Goal: Browse casually: Explore the website without a specific task or goal

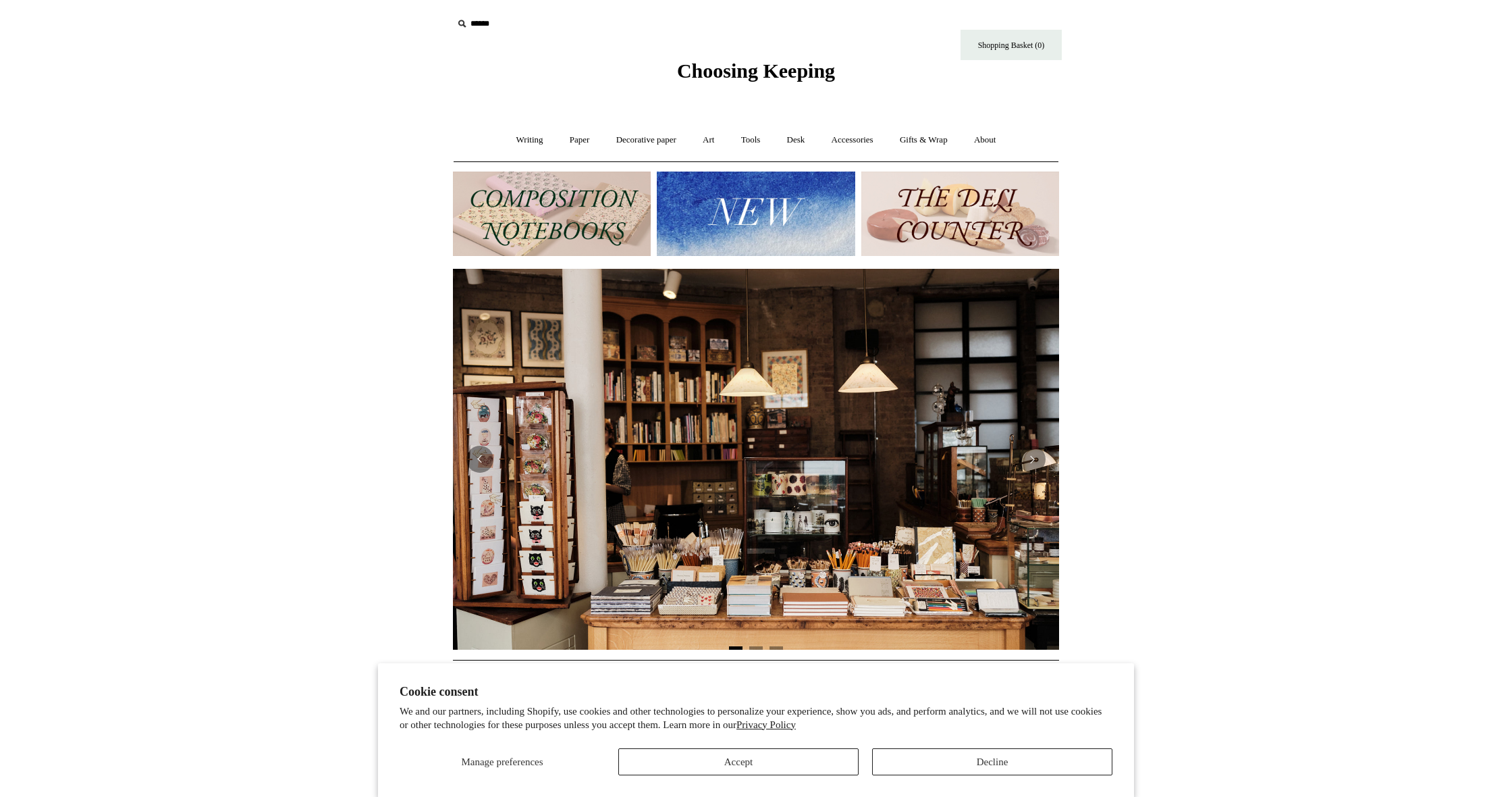
click at [766, 760] on button "Accept" at bounding box center [739, 762] width 240 height 27
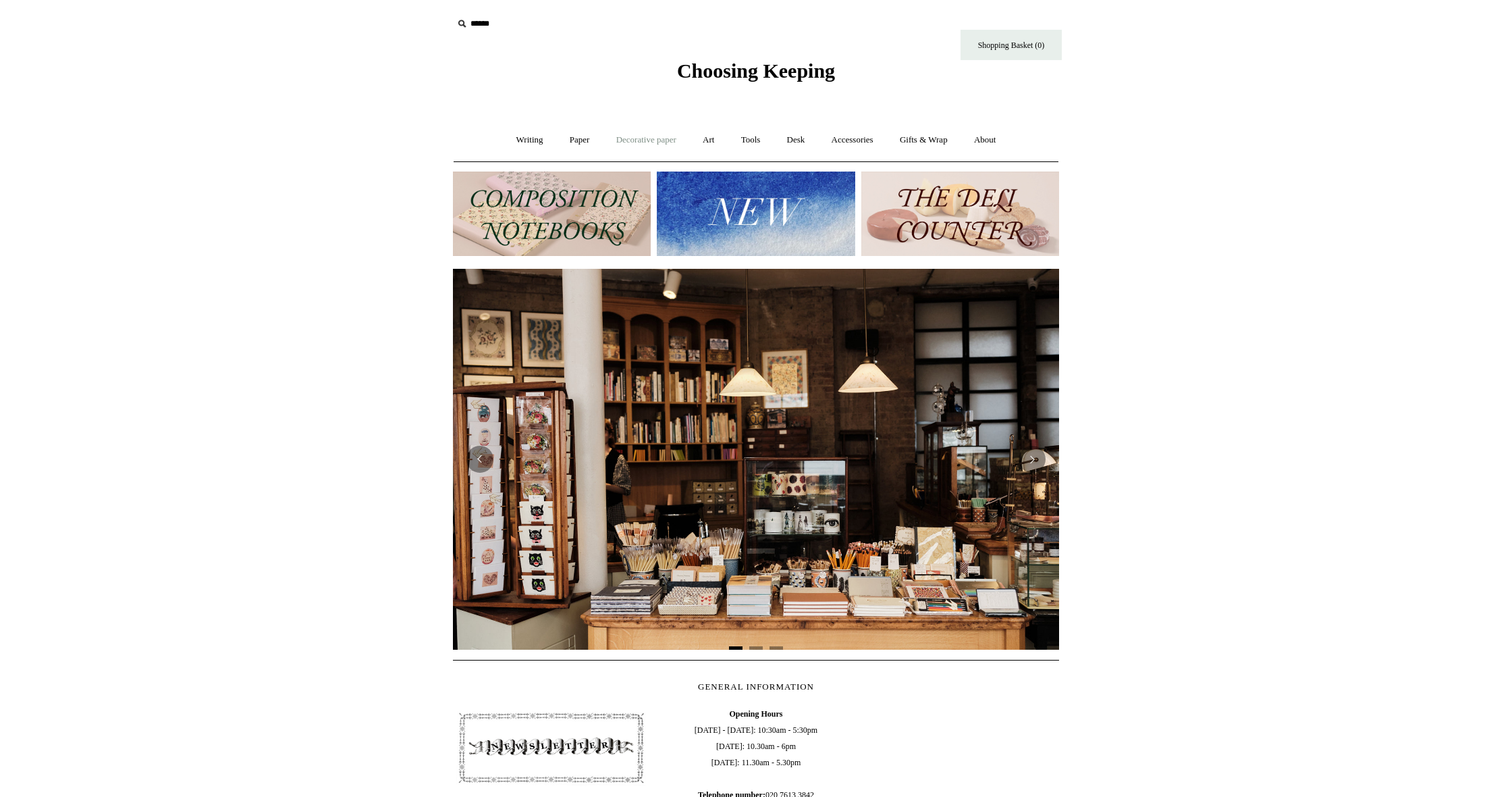
click at [647, 137] on link "Decorative paper +" at bounding box center [646, 139] width 84 height 36
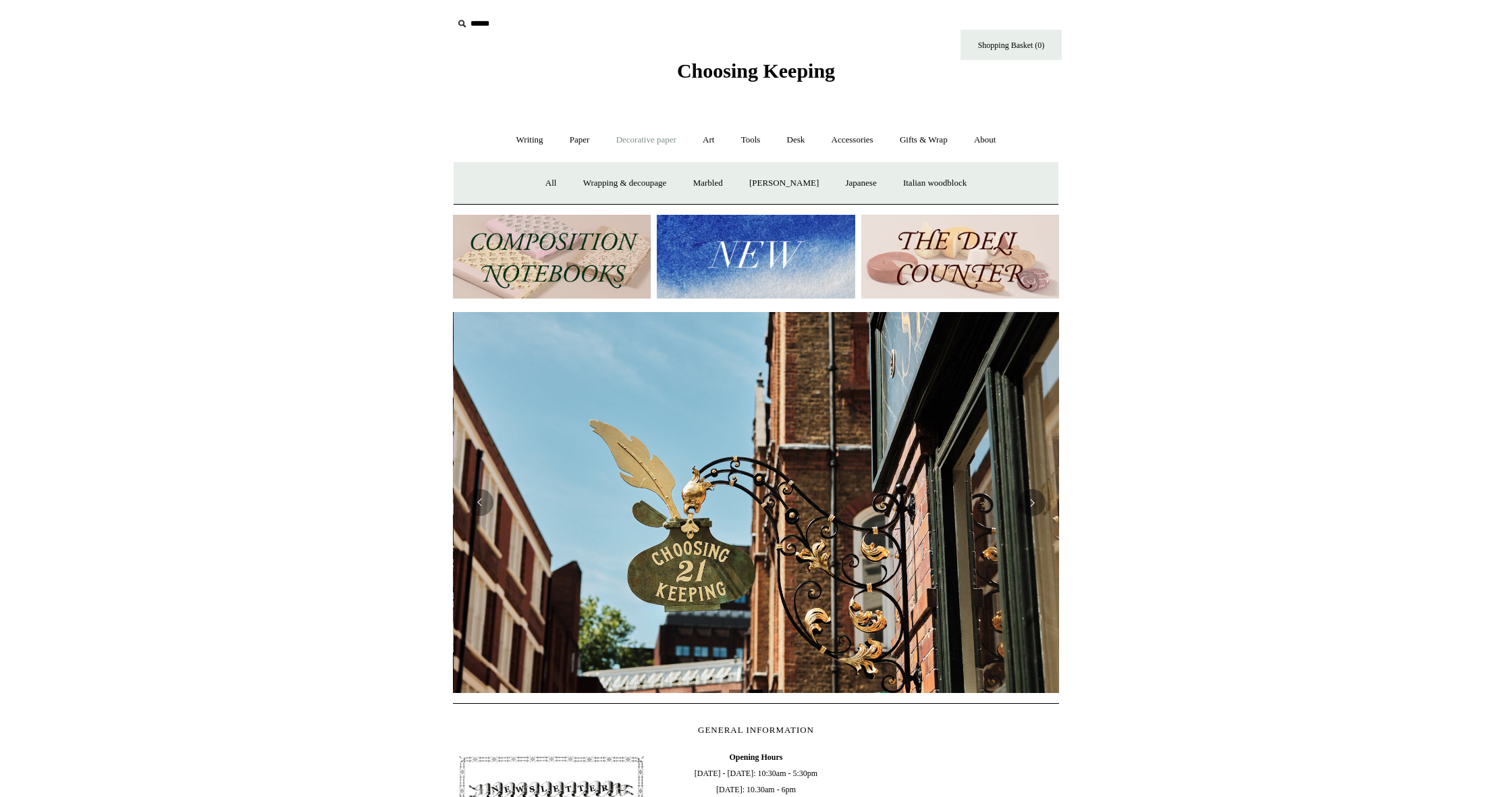
scroll to position [0, 606]
click at [541, 182] on link "All" at bounding box center [551, 183] width 36 height 36
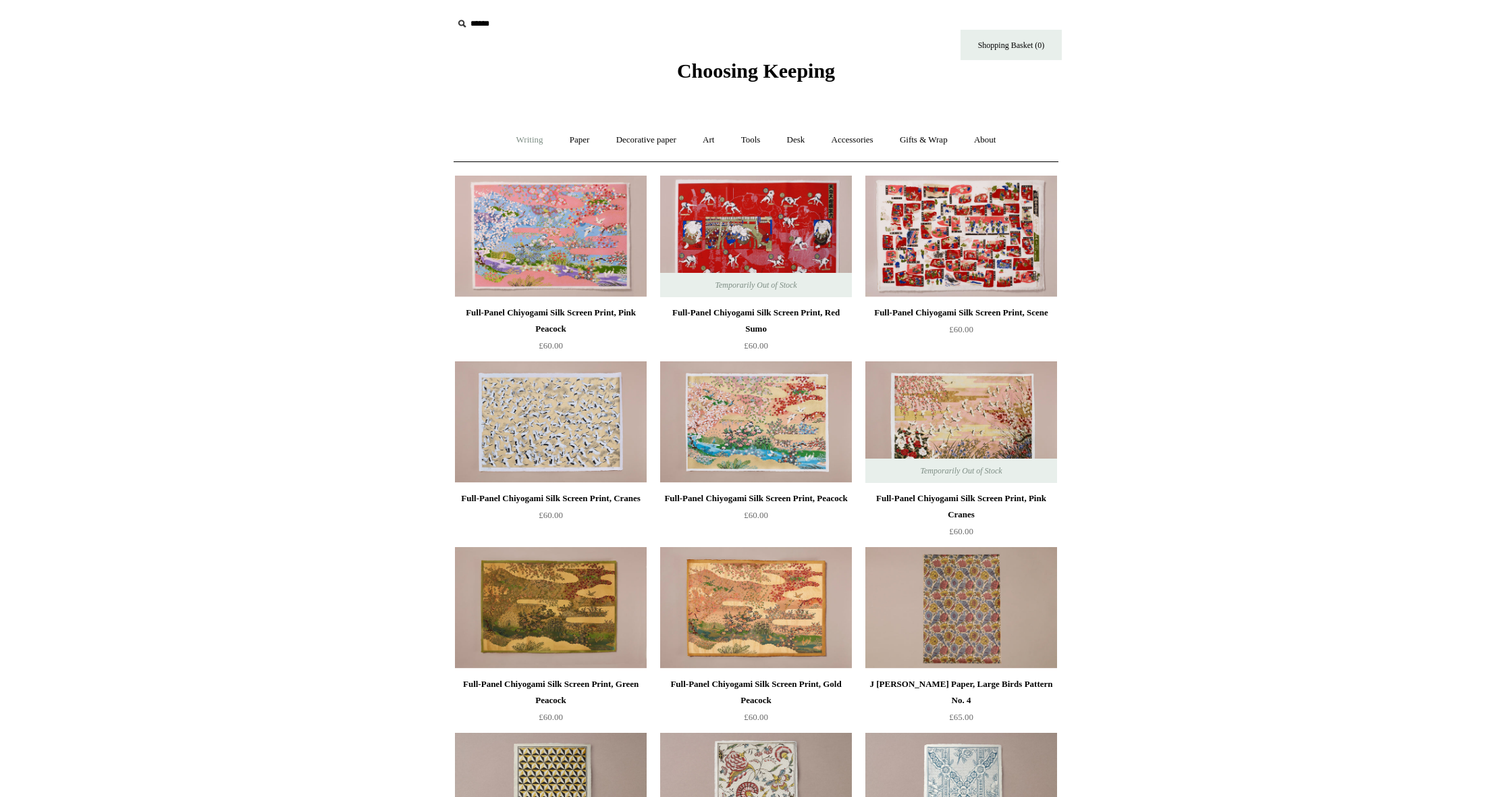
click at [518, 138] on link "Writing +" at bounding box center [529, 139] width 51 height 36
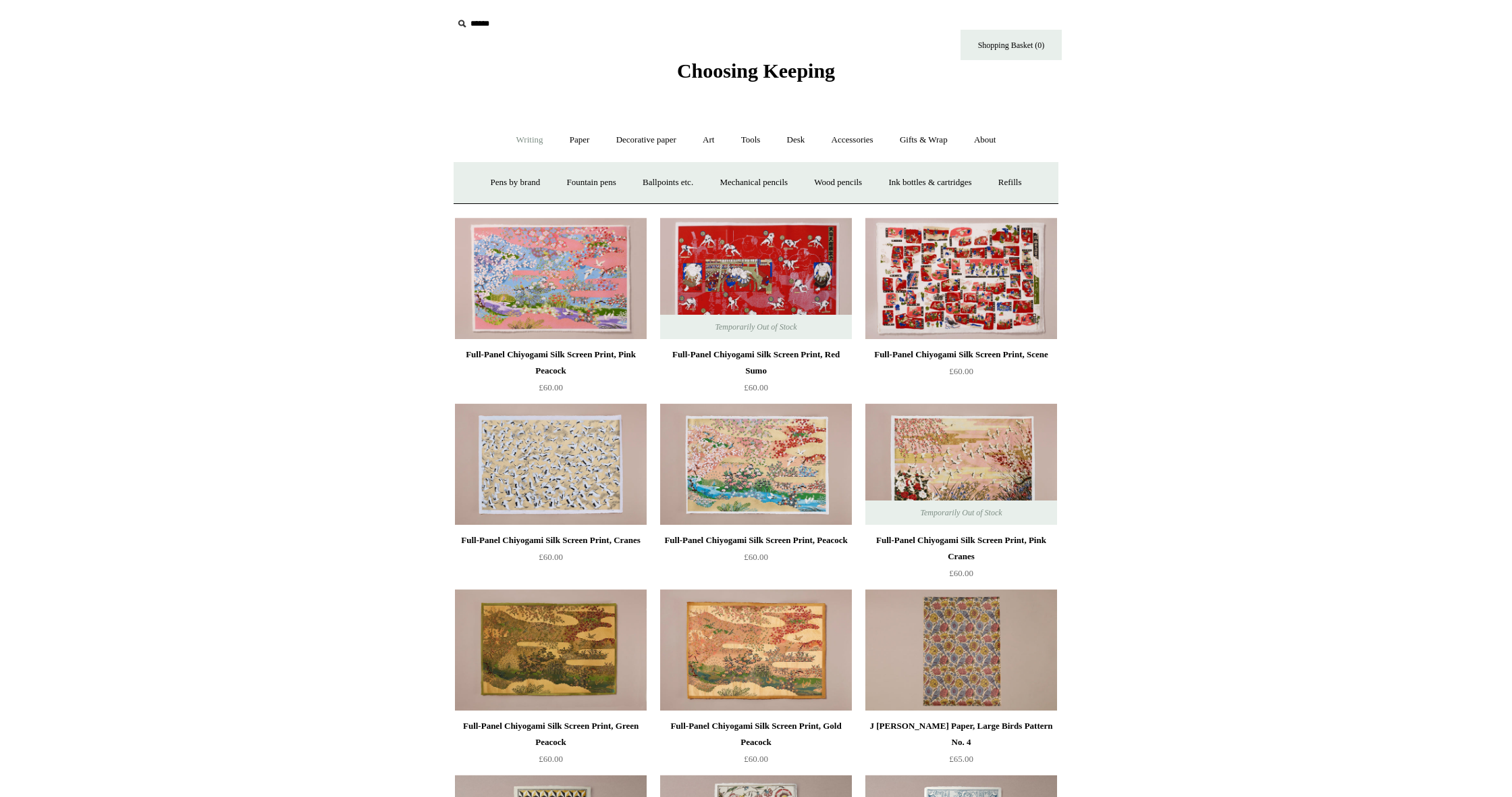
scroll to position [1, 0]
click at [565, 136] on link "Paper +" at bounding box center [580, 138] width 45 height 36
click at [878, 183] on link "Writing paper and envelopes +" at bounding box center [914, 181] width 125 height 36
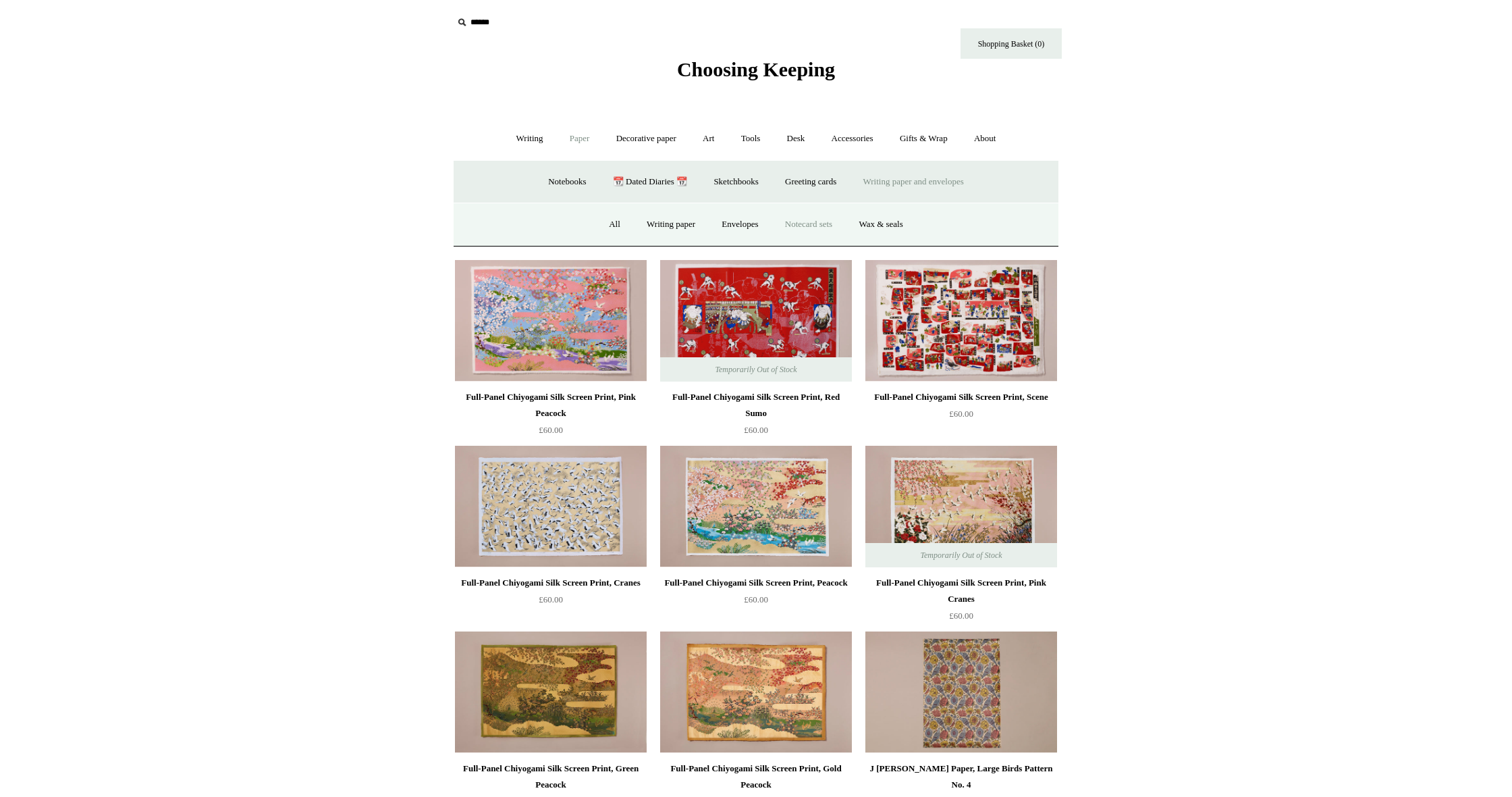
click at [811, 226] on link "Notecard sets" at bounding box center [809, 224] width 72 height 36
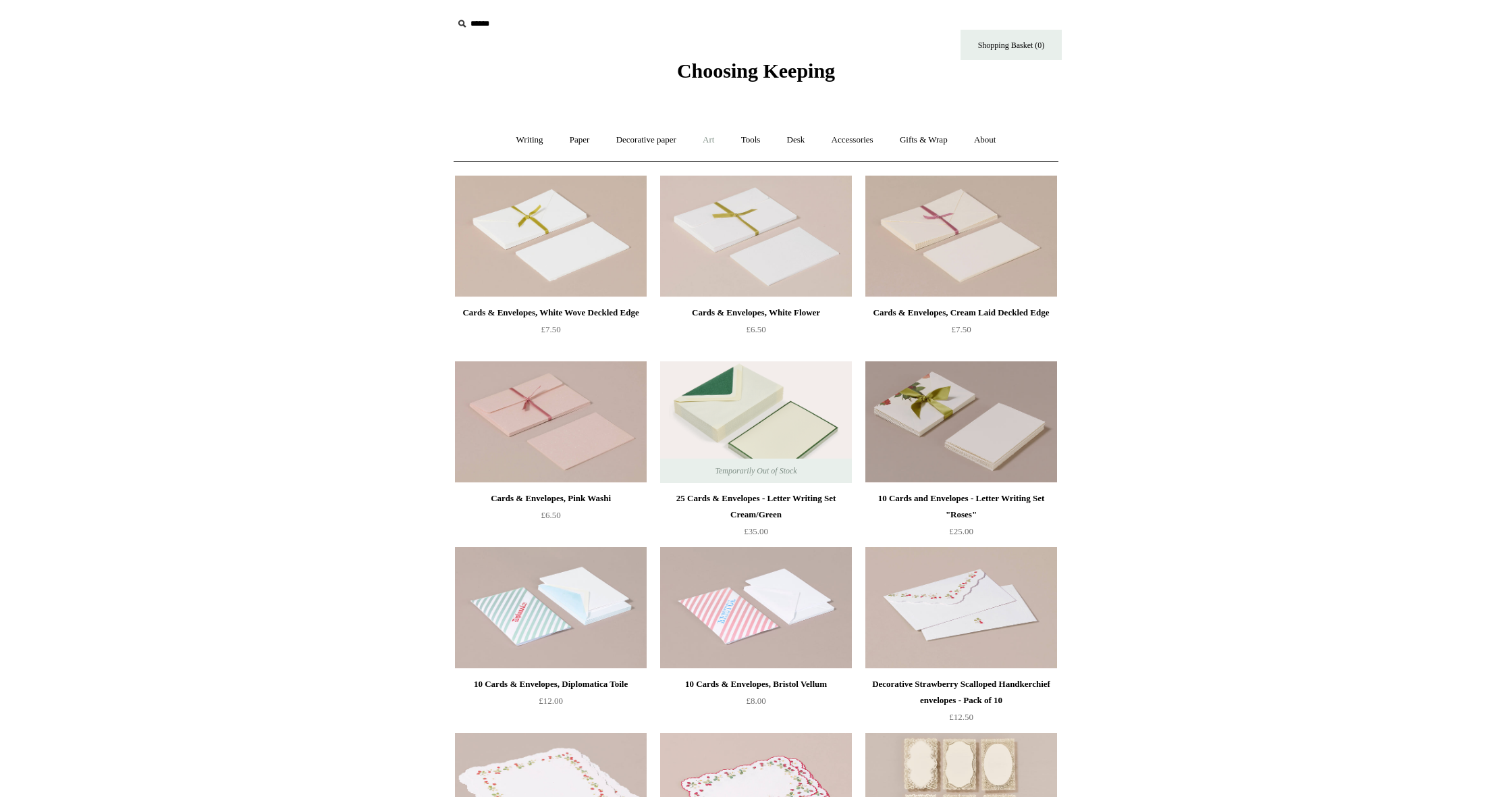
click at [702, 137] on link "Art +" at bounding box center [709, 139] width 36 height 36
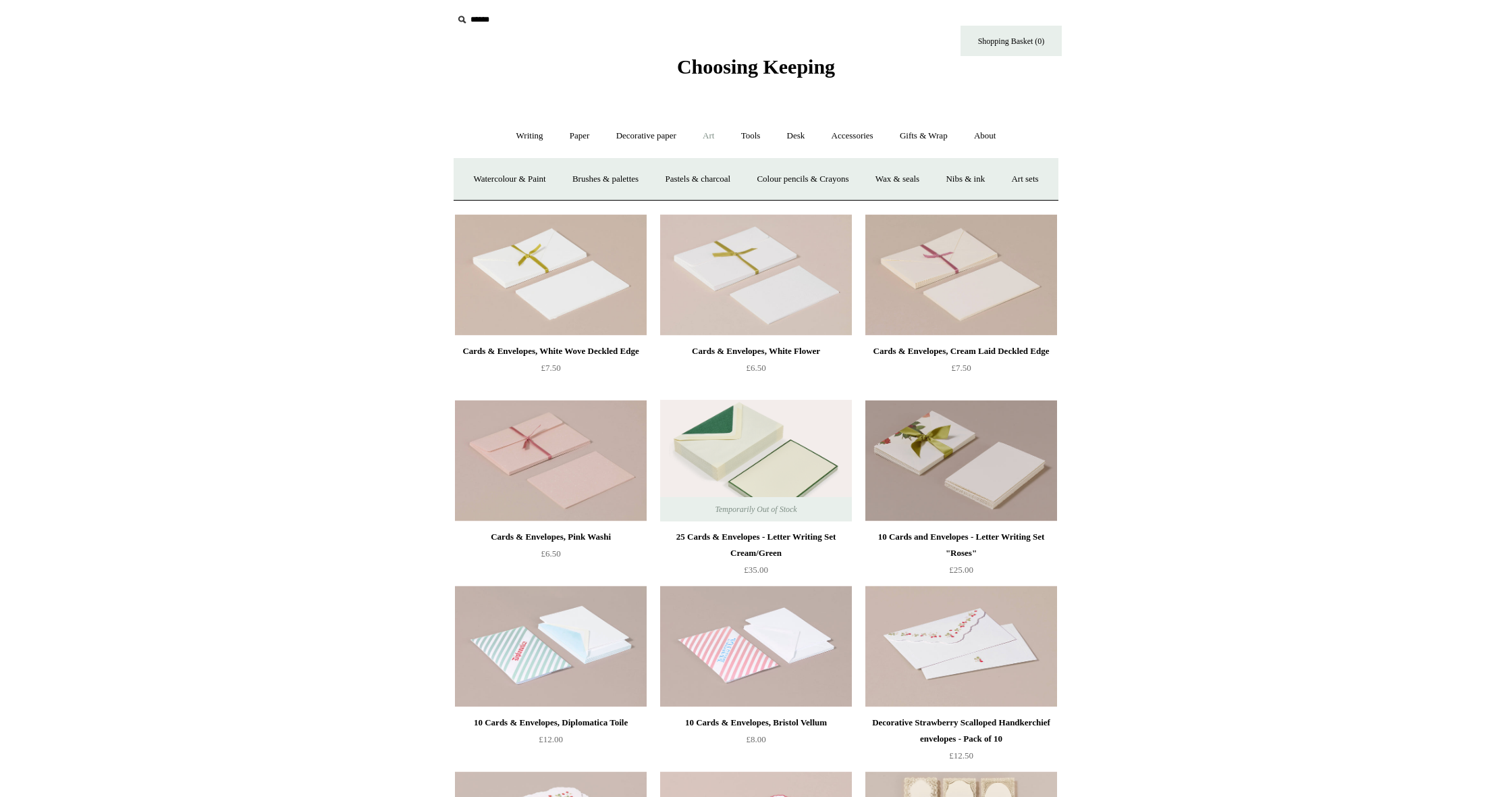
scroll to position [6, 0]
click at [847, 136] on link "Accessories +" at bounding box center [853, 135] width 66 height 36
click at [922, 178] on link "Food Candles" at bounding box center [922, 177] width 73 height 36
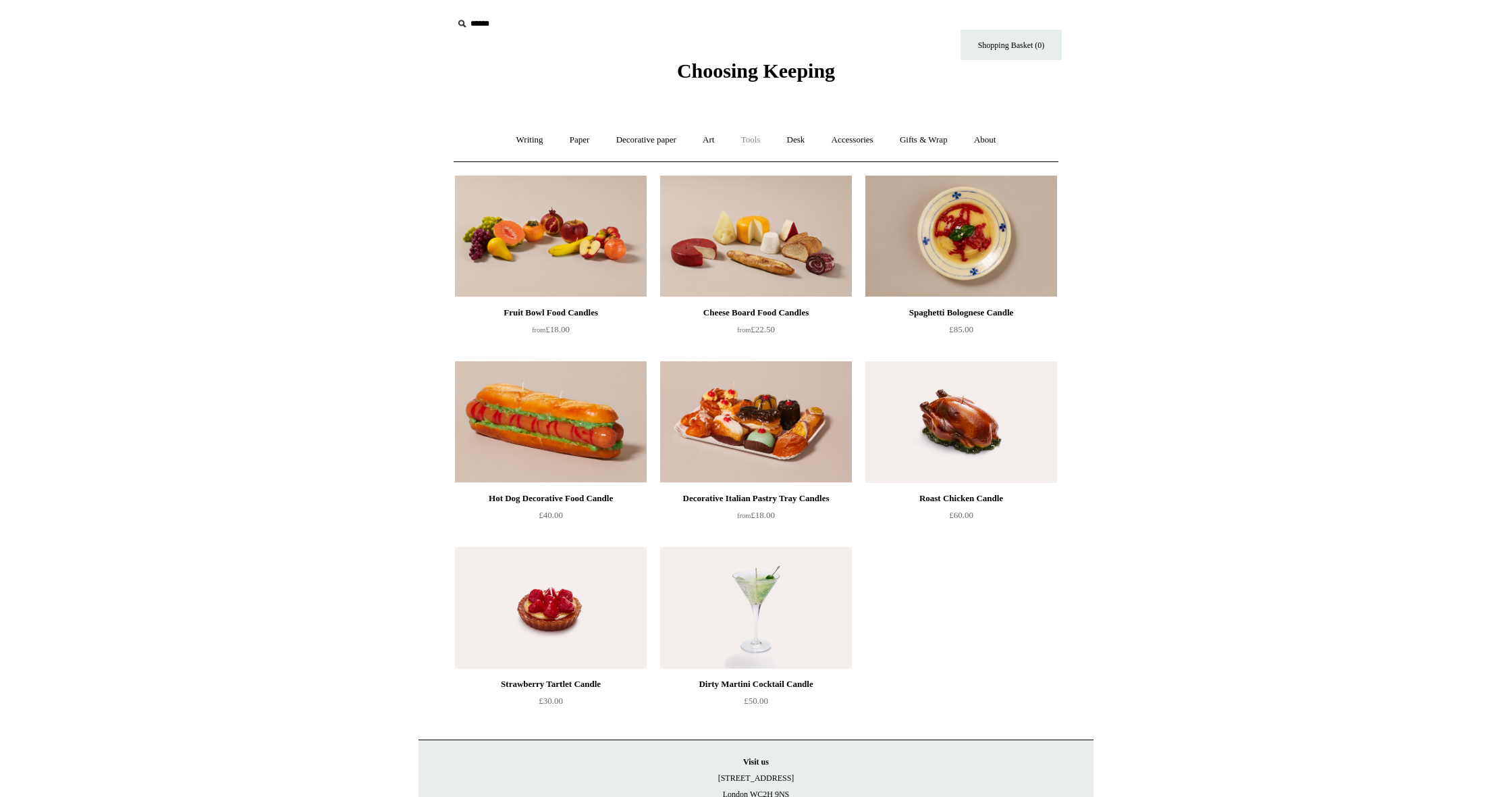
click at [748, 138] on link "Tools +" at bounding box center [750, 139] width 44 height 36
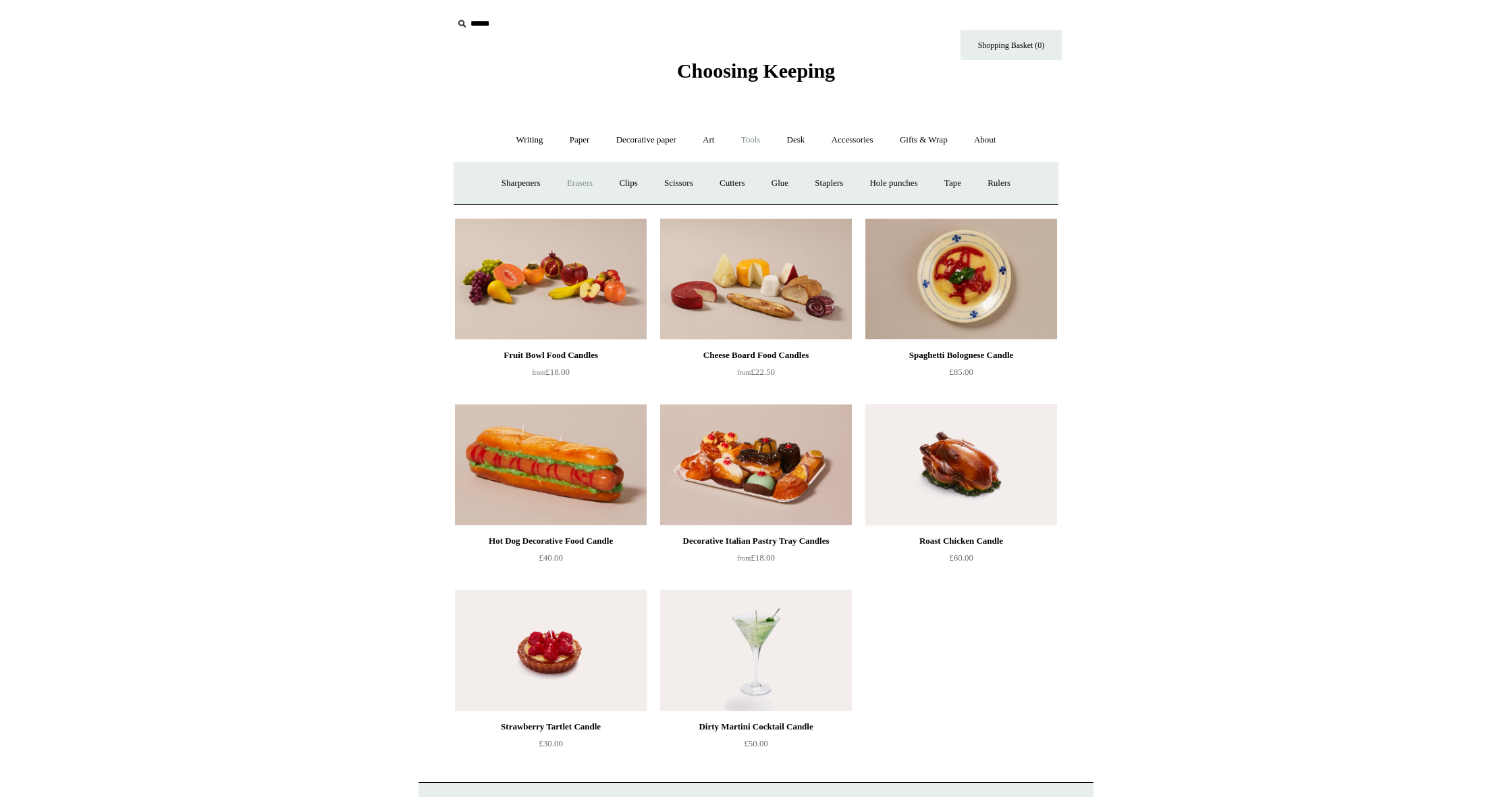
click at [563, 180] on link "Erasers" at bounding box center [580, 183] width 50 height 36
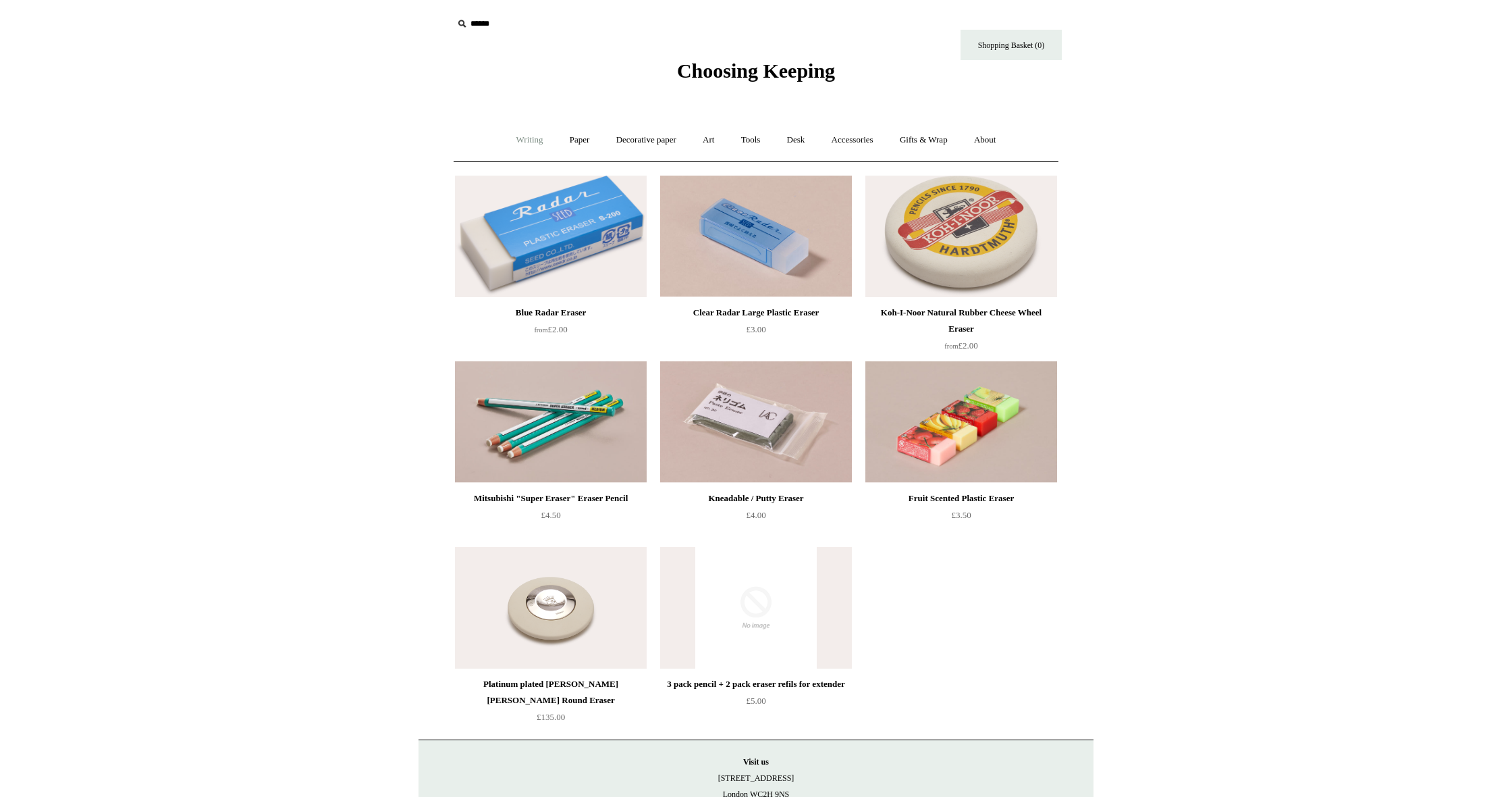
click at [517, 139] on link "Writing +" at bounding box center [529, 139] width 51 height 36
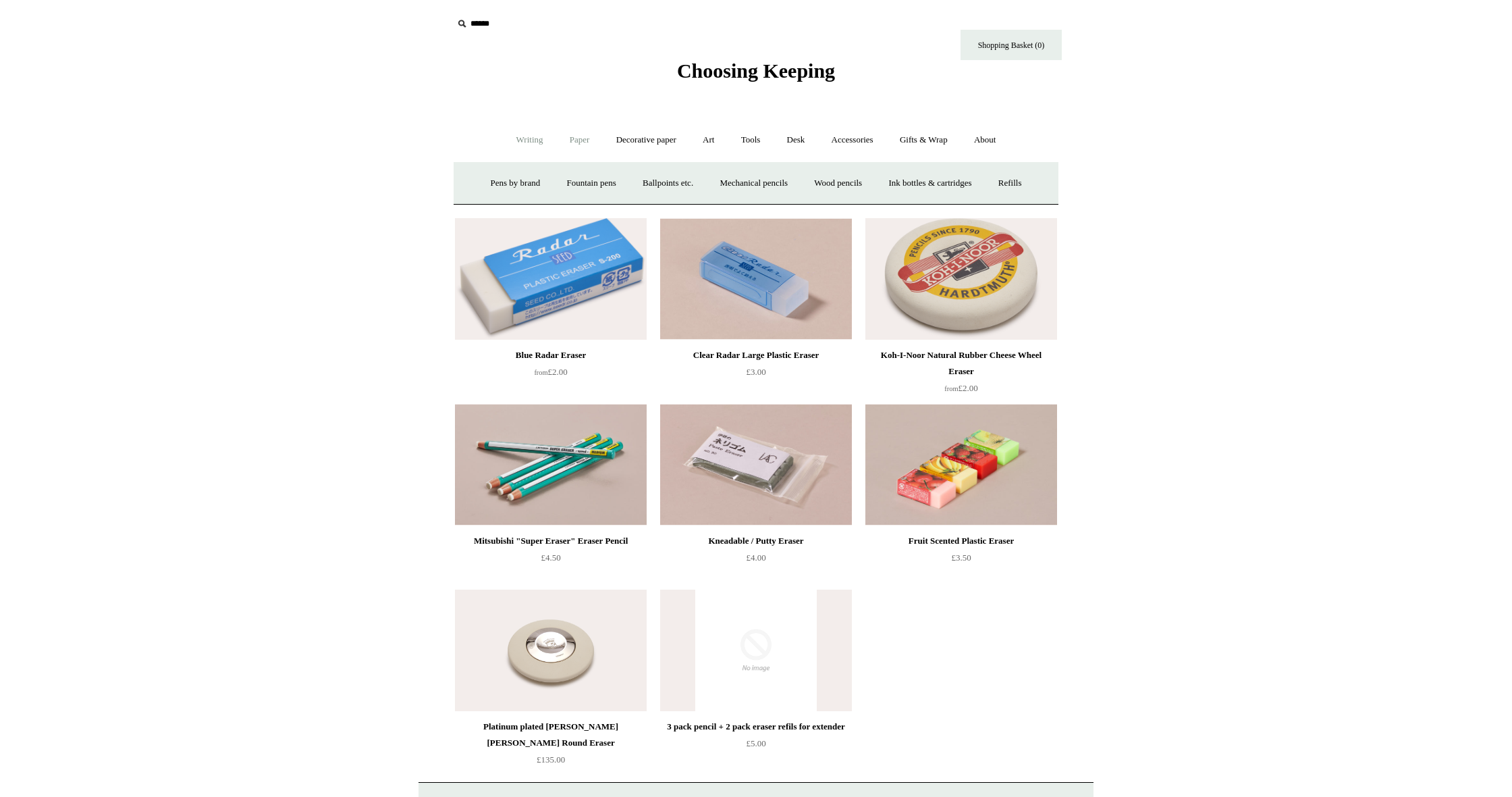
click at [568, 138] on link "Paper +" at bounding box center [580, 139] width 45 height 36
click at [819, 179] on link "Greeting cards +" at bounding box center [811, 183] width 76 height 36
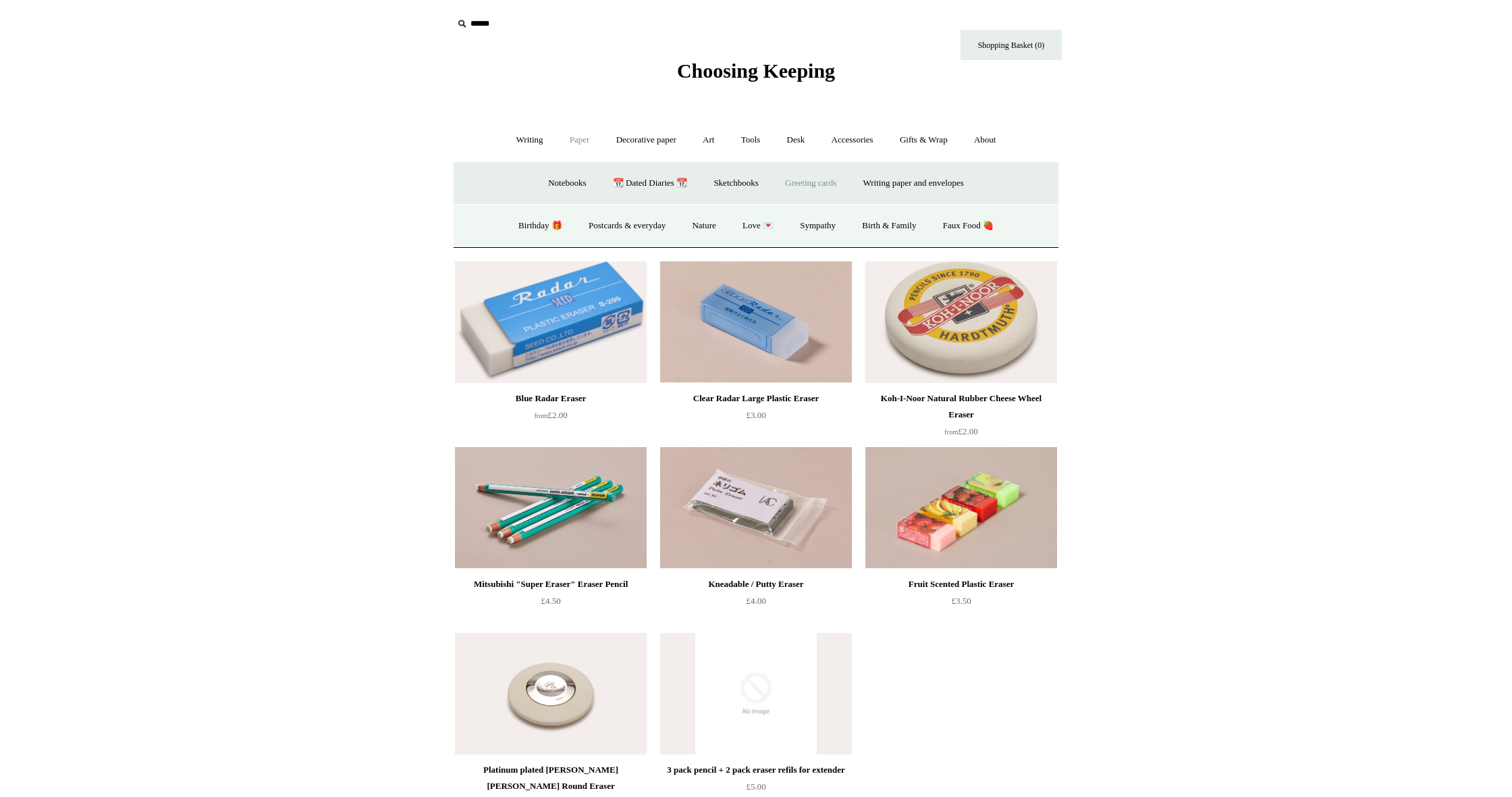
click at [820, 179] on link "Greeting cards -" at bounding box center [811, 183] width 76 height 36
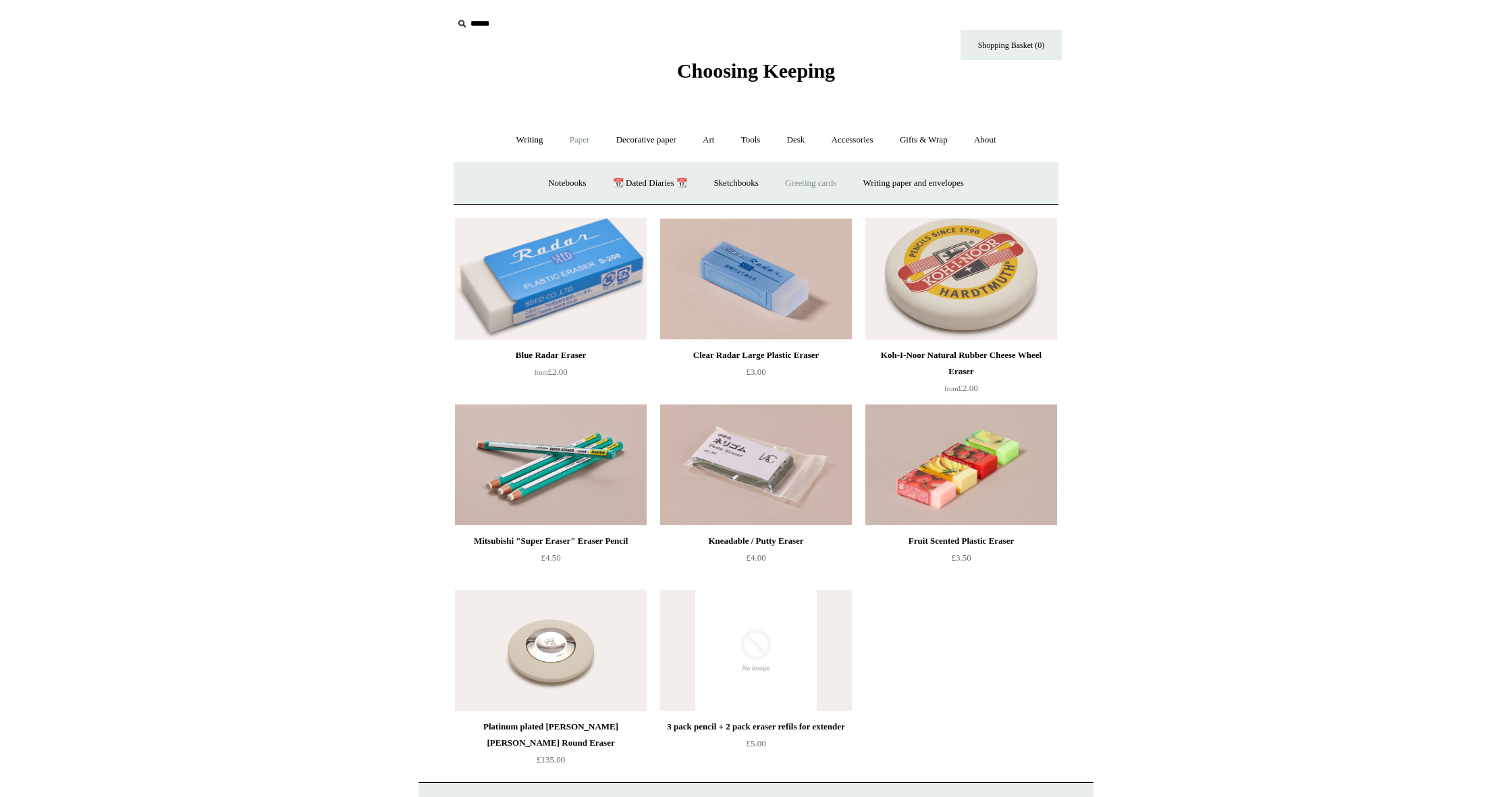
click at [809, 180] on link "Greeting cards +" at bounding box center [811, 183] width 76 height 36
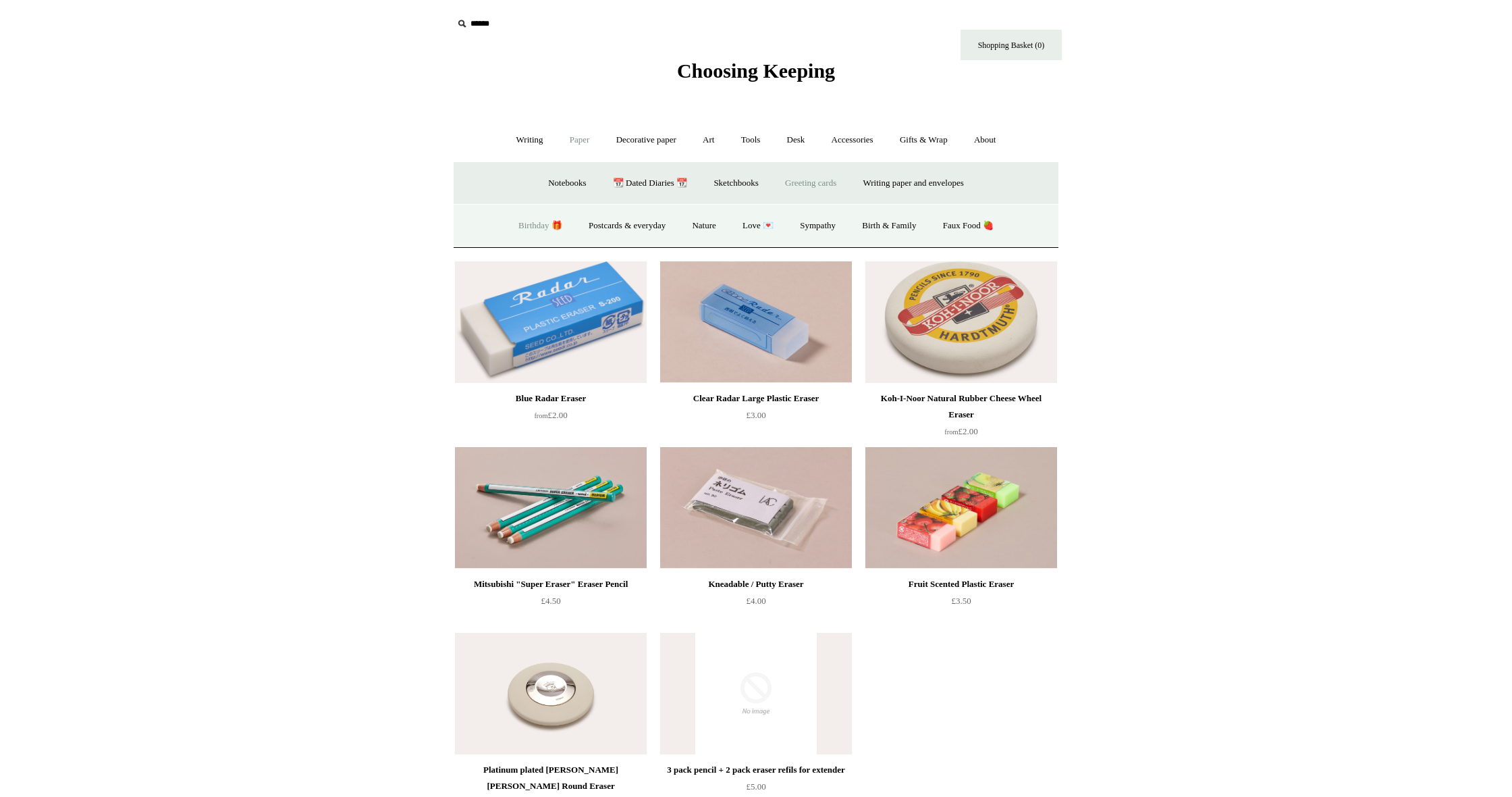
click at [529, 221] on link "Birthday 🎁" at bounding box center [540, 226] width 68 height 36
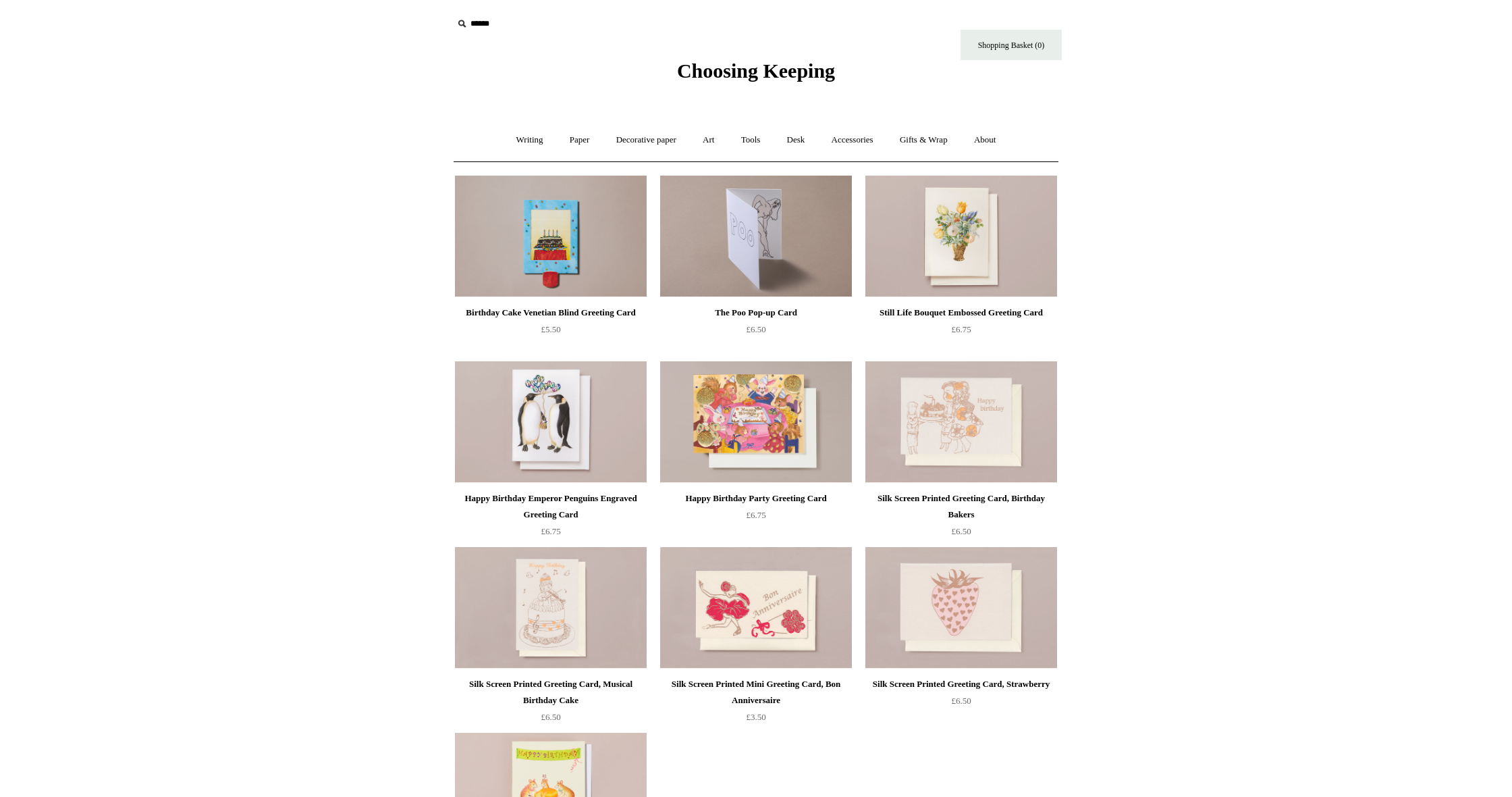
click at [750, 249] on img at bounding box center [756, 236] width 192 height 122
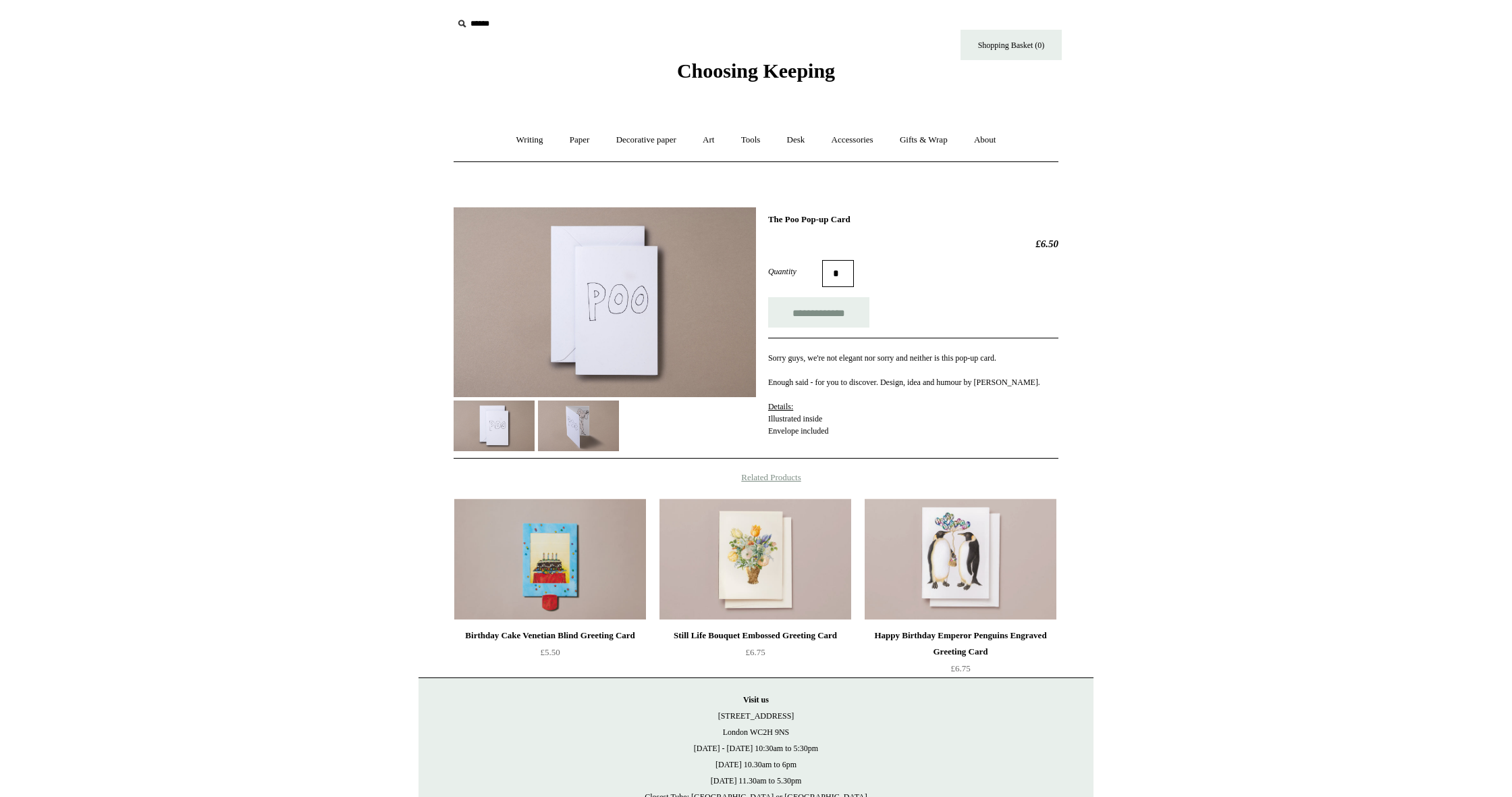
click at [568, 423] on img at bounding box center [579, 426] width 81 height 50
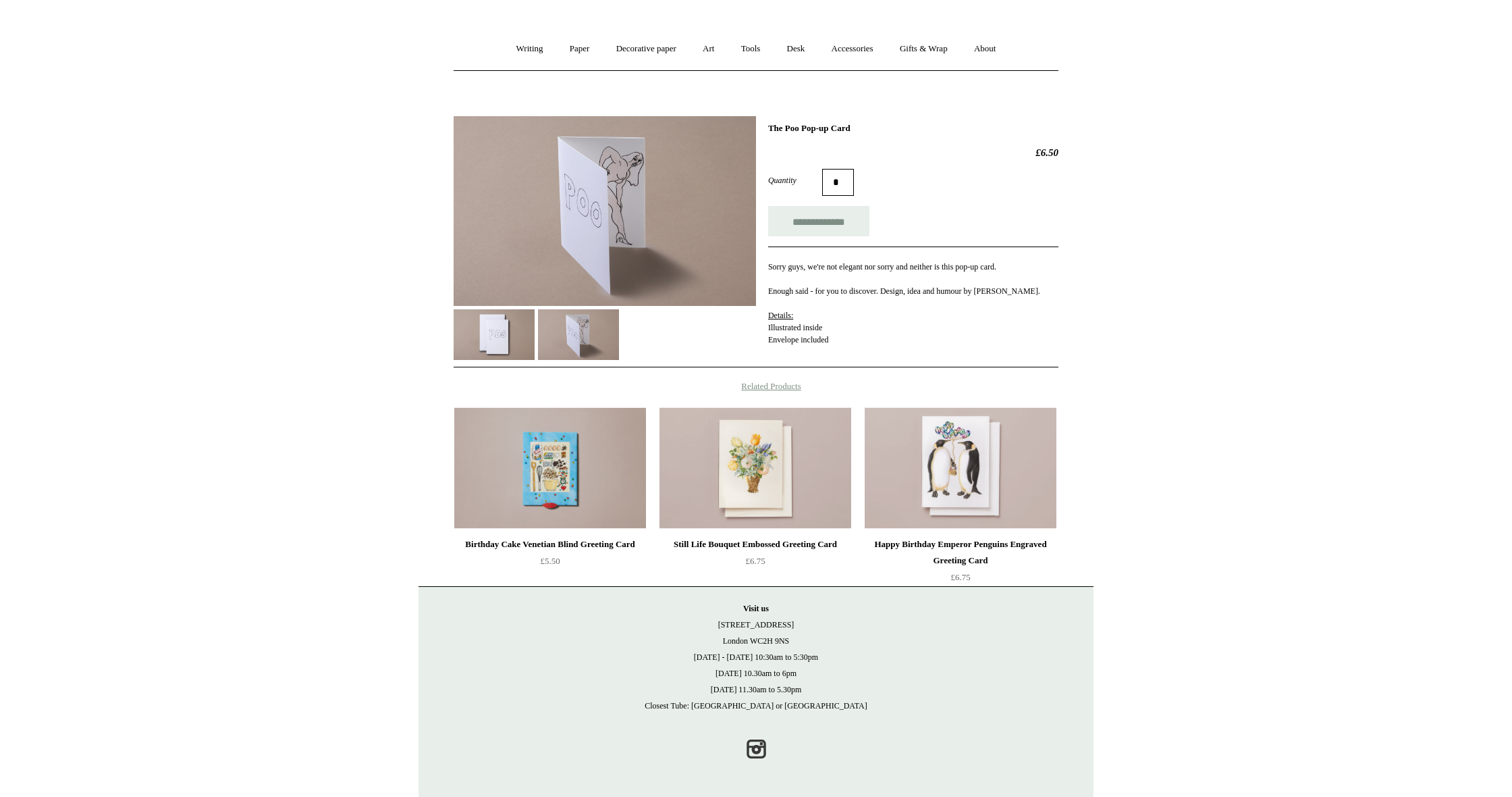
scroll to position [90, 0]
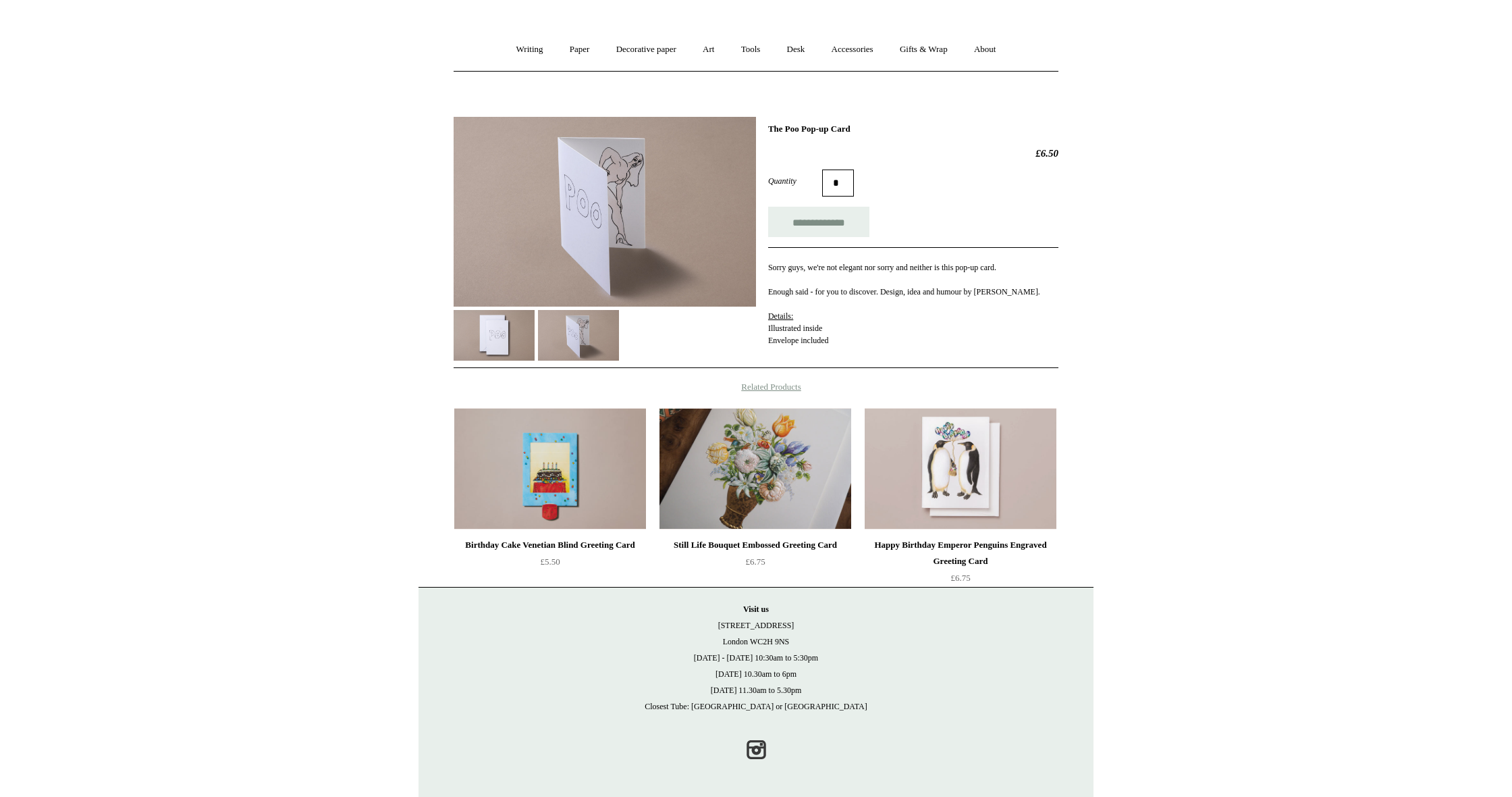
click at [760, 446] on img at bounding box center [755, 469] width 192 height 122
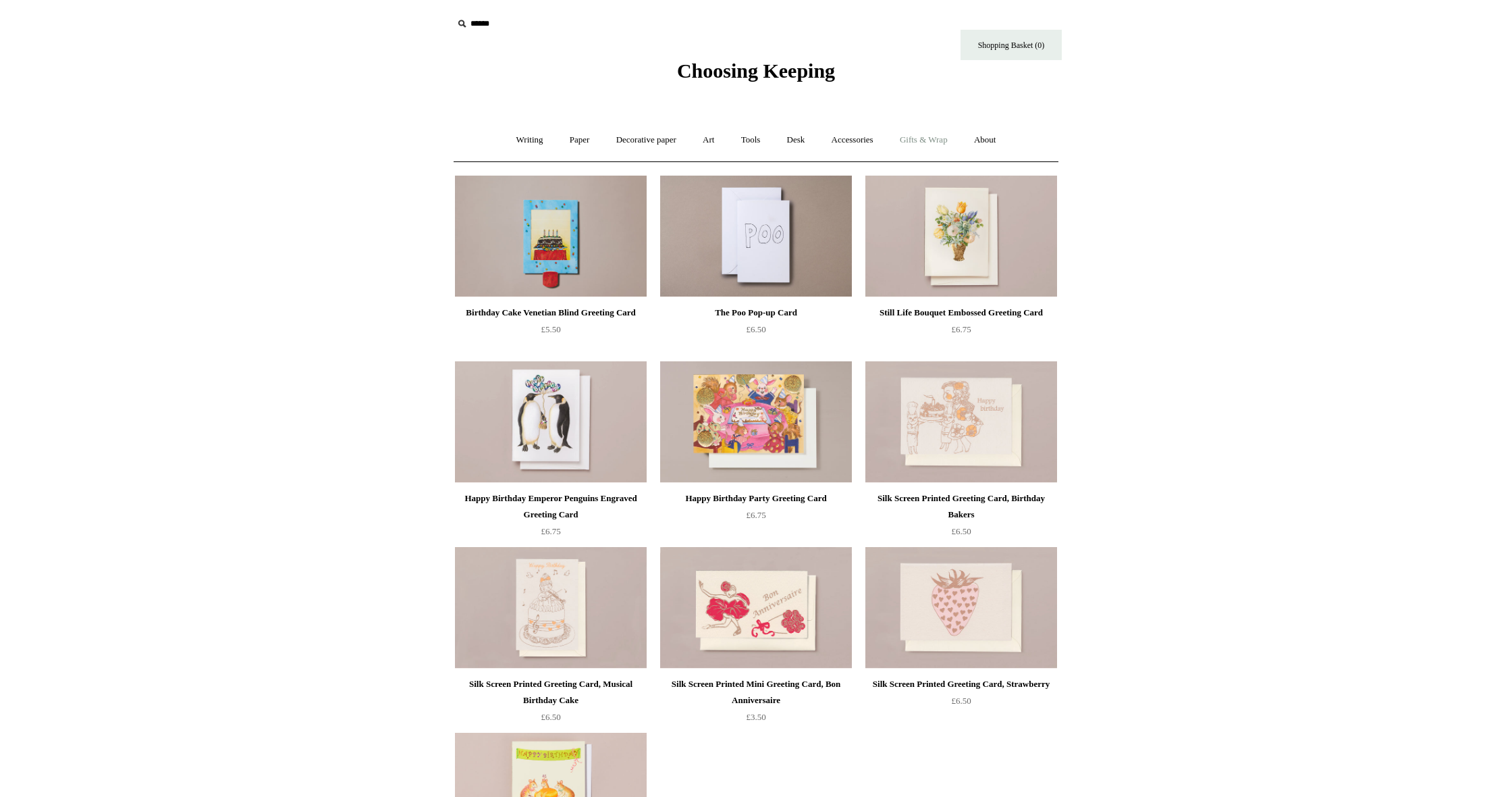
click at [929, 141] on link "Gifts & Wrap +" at bounding box center [923, 139] width 73 height 36
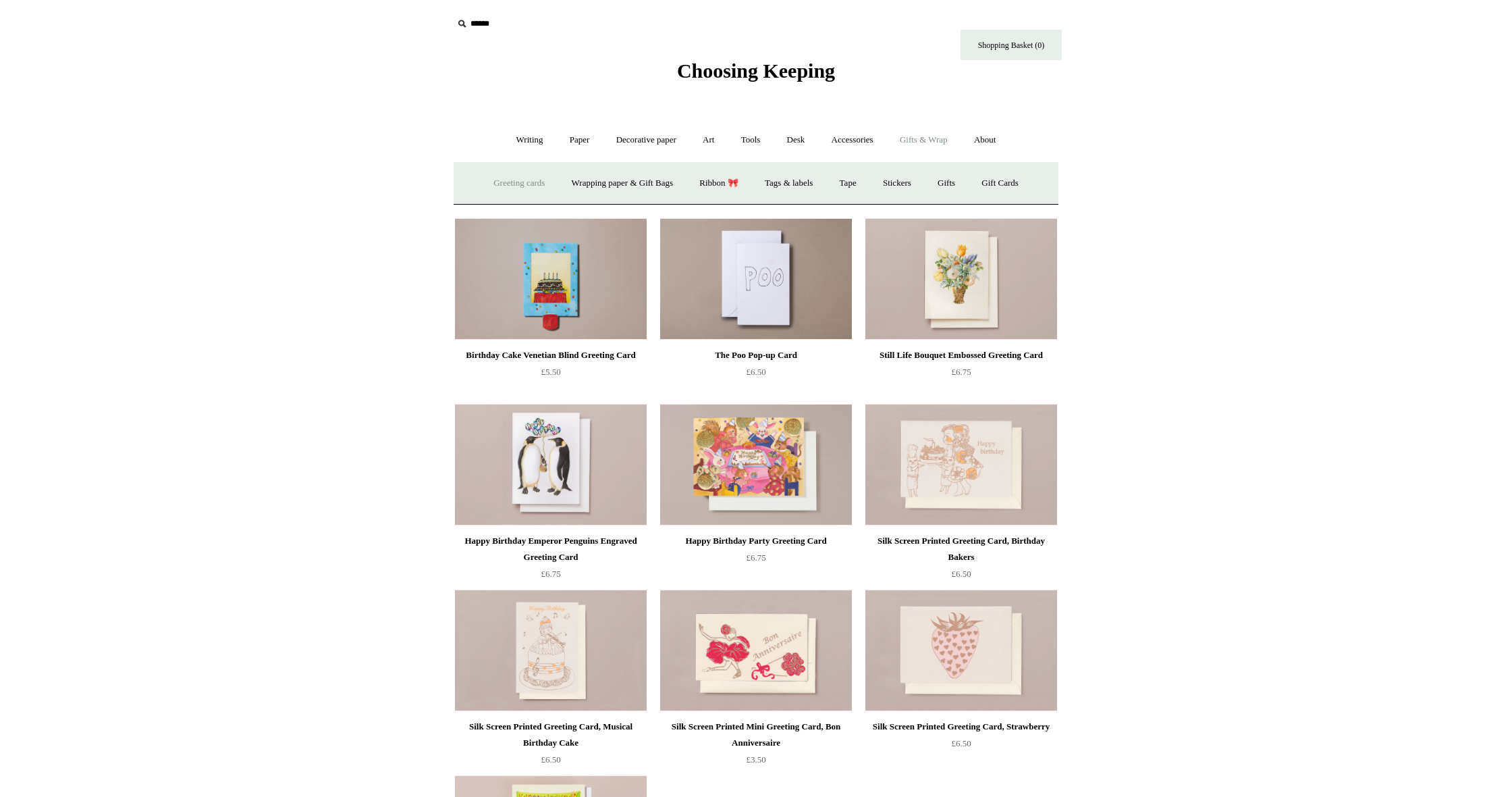
click at [514, 179] on link "Greeting cards +" at bounding box center [519, 183] width 76 height 36
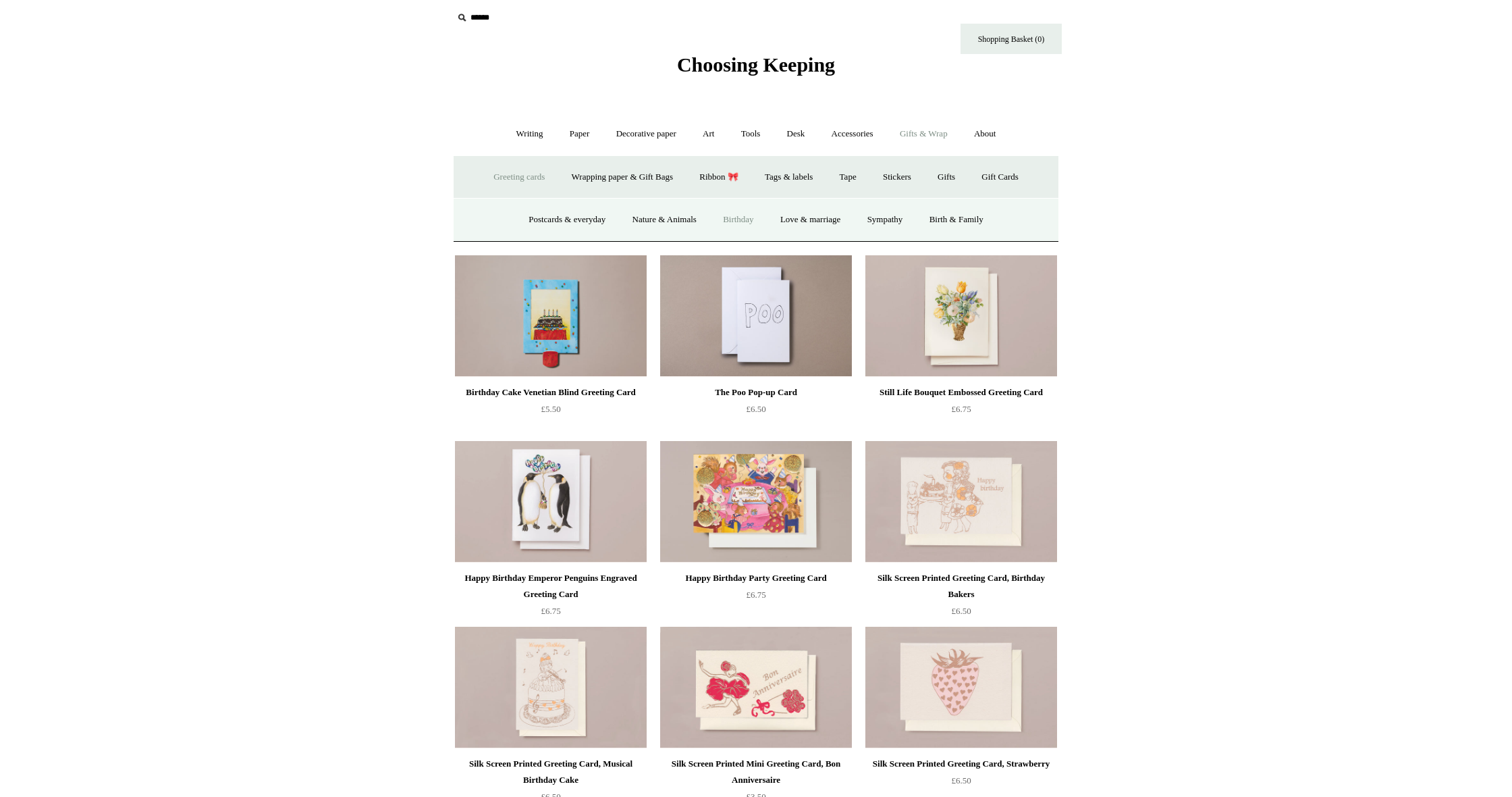
scroll to position [8, 0]
click at [563, 218] on link "Postcards & everyday" at bounding box center [567, 217] width 102 height 36
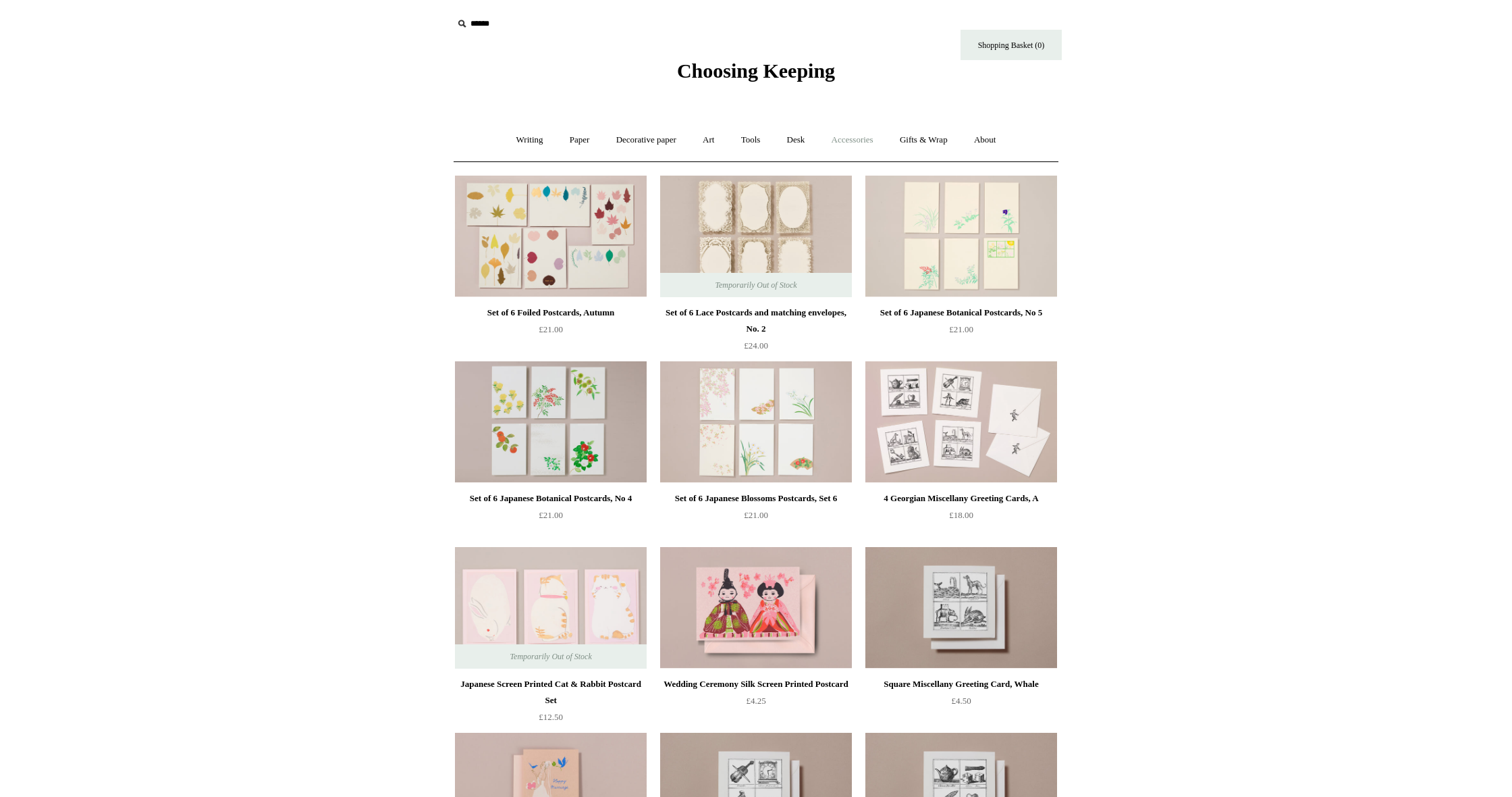
click at [871, 138] on link "Accessories +" at bounding box center [853, 139] width 66 height 36
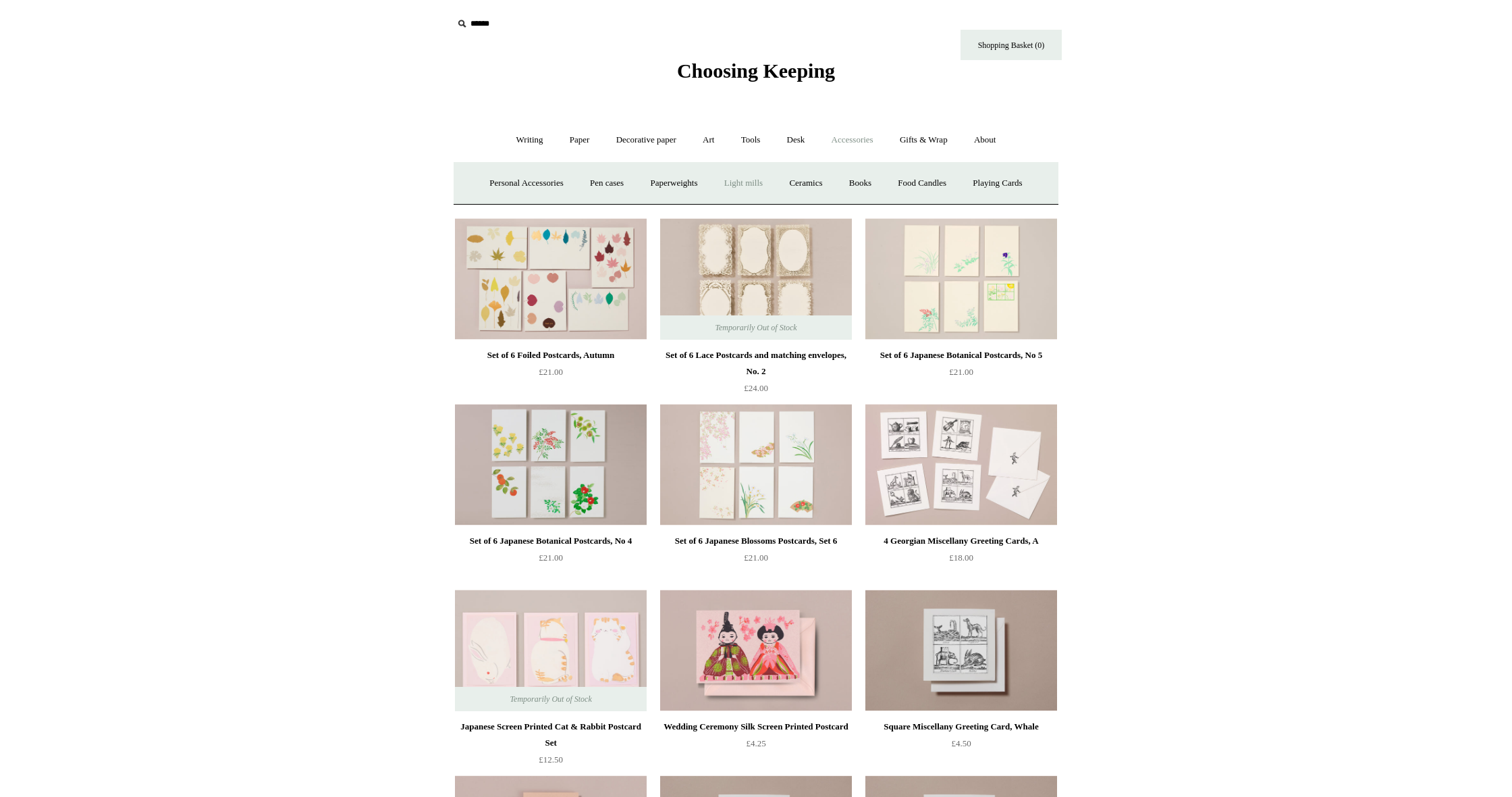
click at [747, 185] on link "Light mills" at bounding box center [743, 183] width 63 height 36
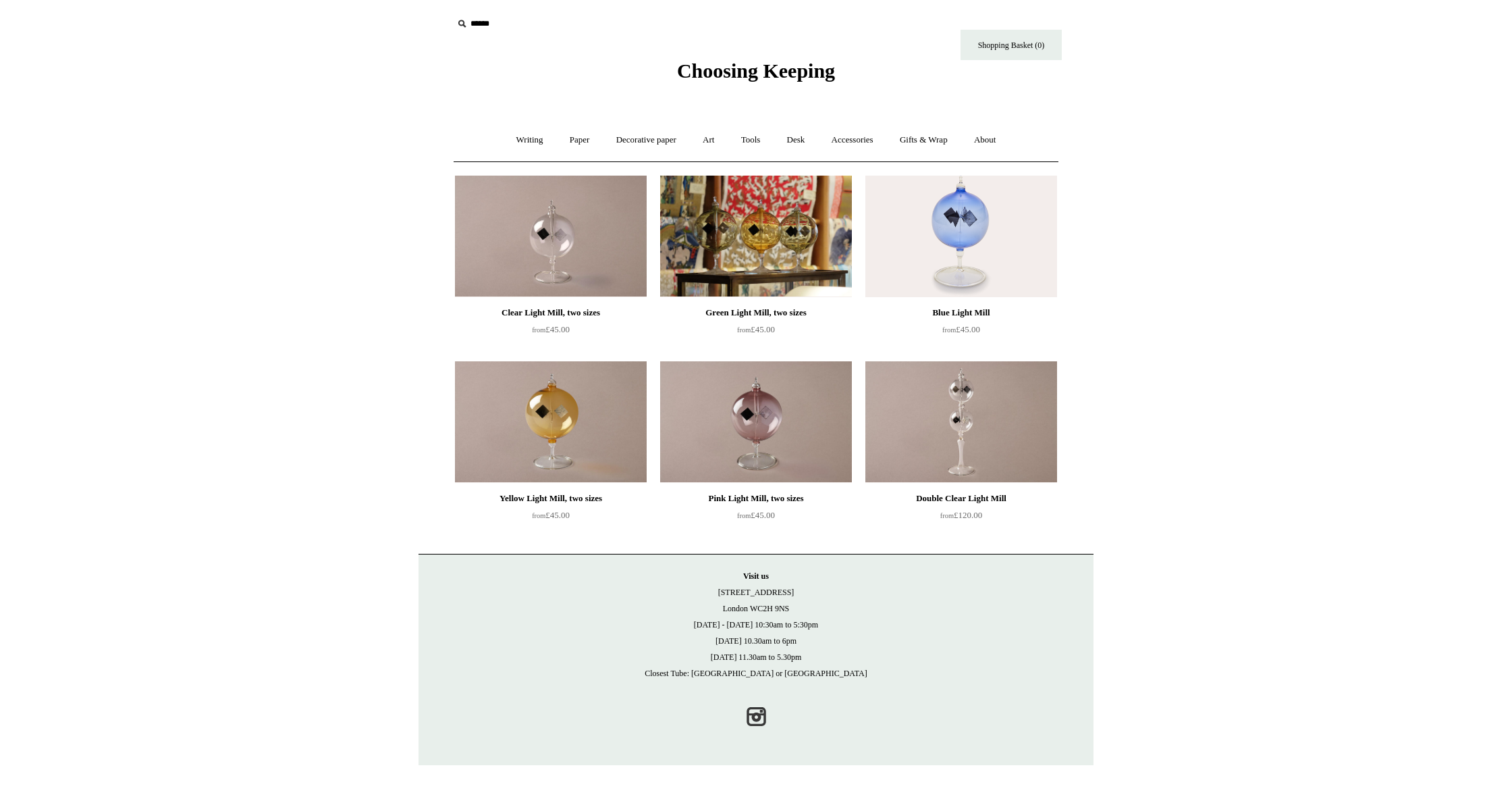
click at [750, 243] on img at bounding box center [756, 236] width 192 height 122
